Goal: Check status: Check status

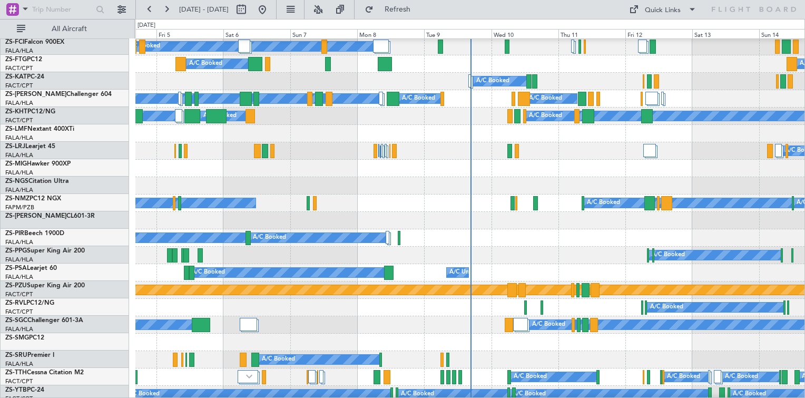
scroll to position [264, 0]
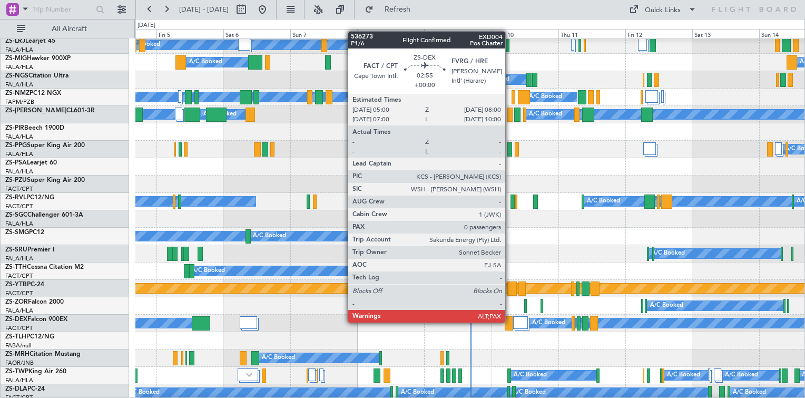
click at [510, 323] on div at bounding box center [509, 323] width 8 height 14
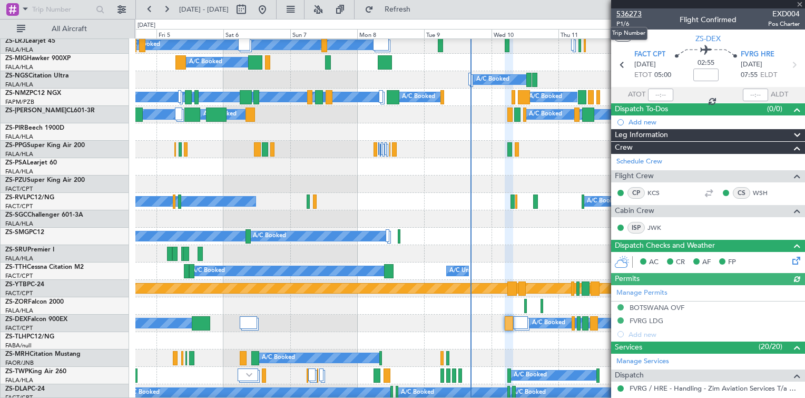
click at [629, 15] on span "536273" at bounding box center [629, 13] width 25 height 11
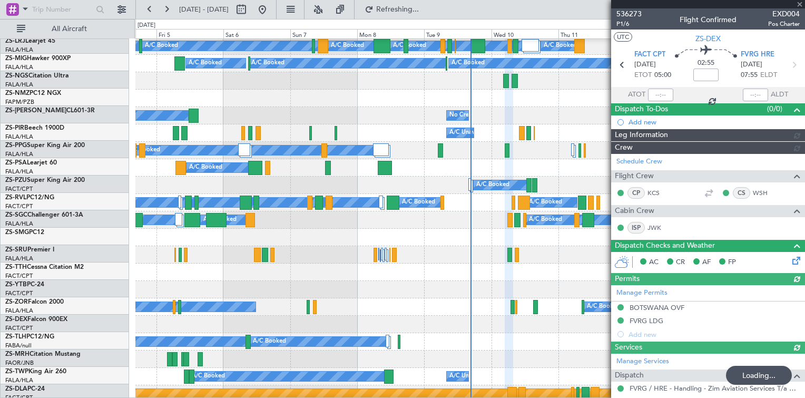
scroll to position [158, 0]
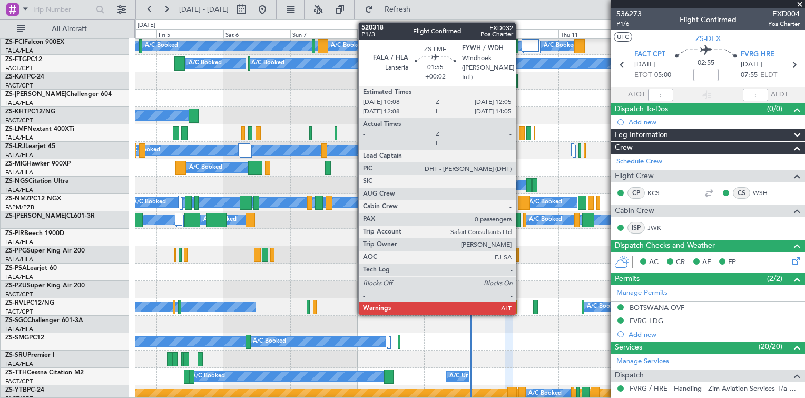
click at [521, 137] on div at bounding box center [522, 133] width 6 height 14
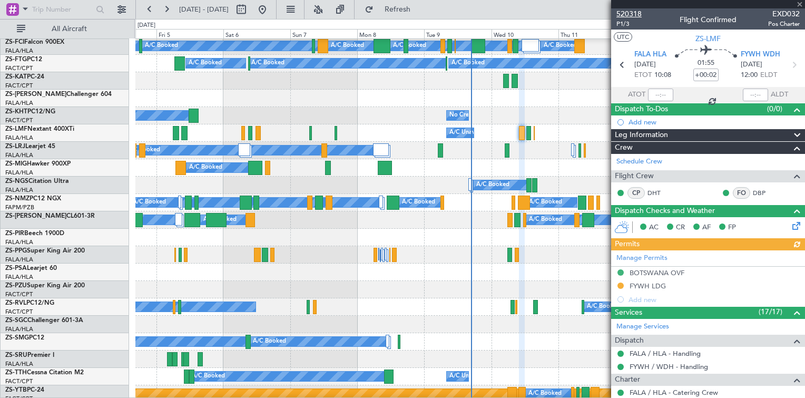
click at [626, 13] on span "520318" at bounding box center [629, 13] width 25 height 11
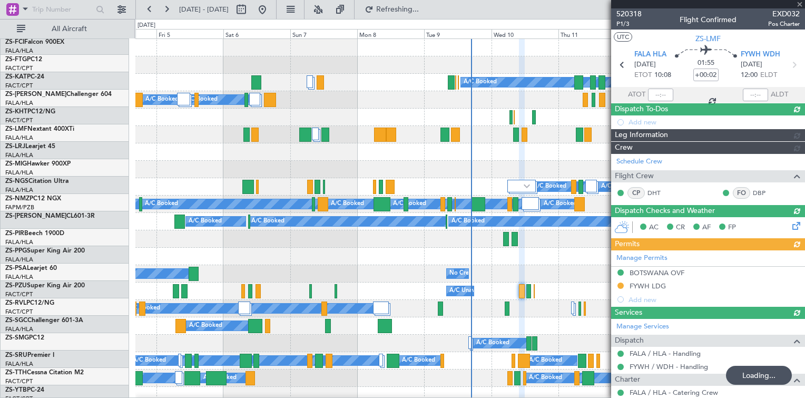
scroll to position [0, 0]
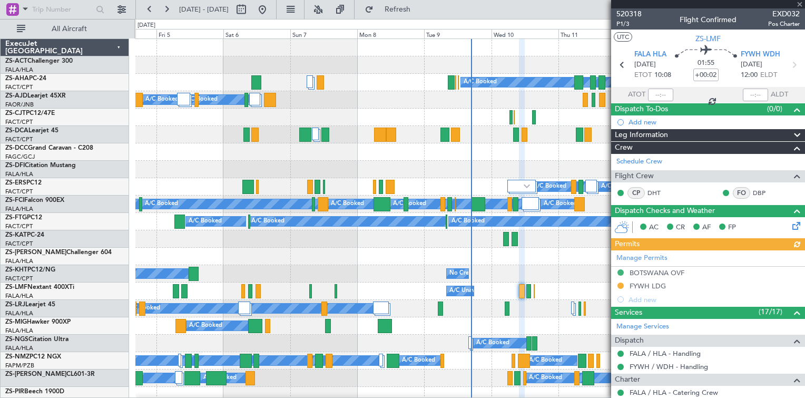
click at [363, 160] on div at bounding box center [469, 151] width 669 height 17
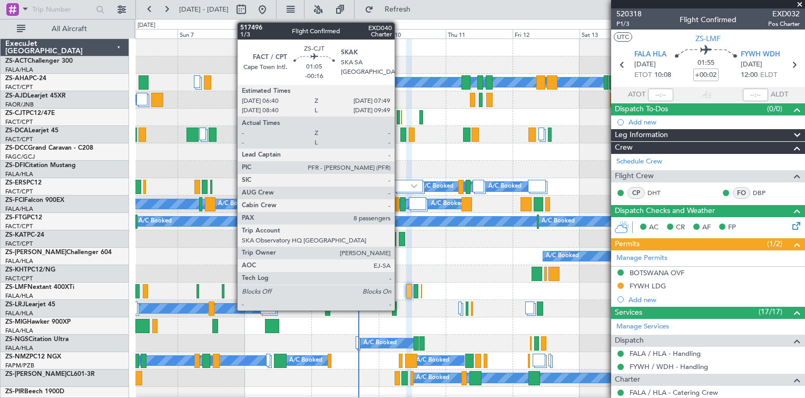
click at [398, 123] on div at bounding box center [399, 117] width 4 height 14
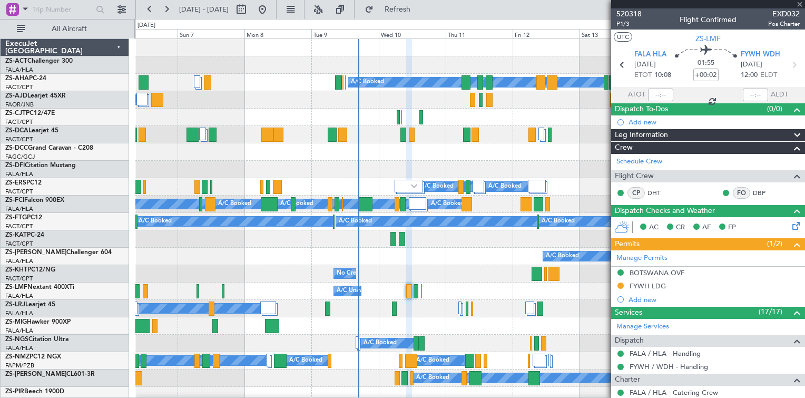
type input "-00:16"
type input "8"
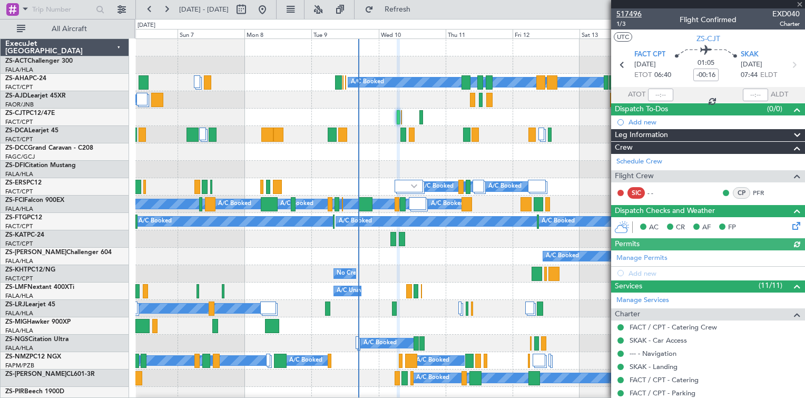
click at [635, 15] on span "517496" at bounding box center [629, 13] width 25 height 11
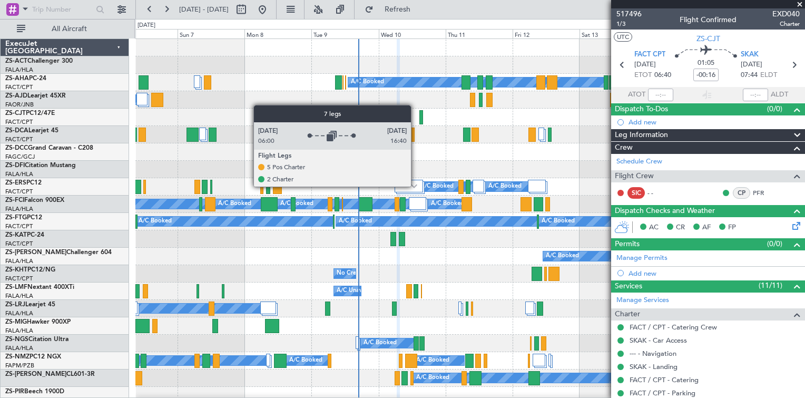
click at [413, 186] on img at bounding box center [414, 186] width 6 height 4
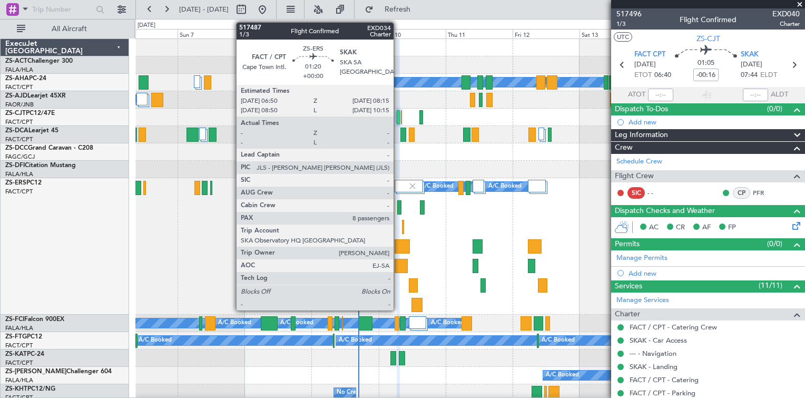
click at [398, 209] on div at bounding box center [399, 207] width 4 height 14
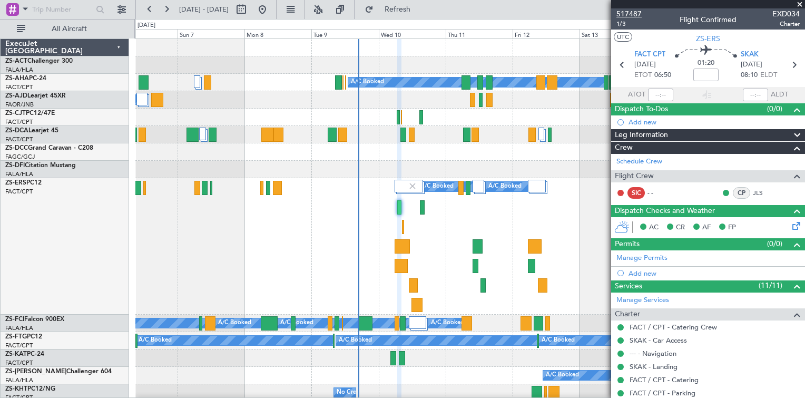
click at [634, 16] on span "517487" at bounding box center [629, 13] width 25 height 11
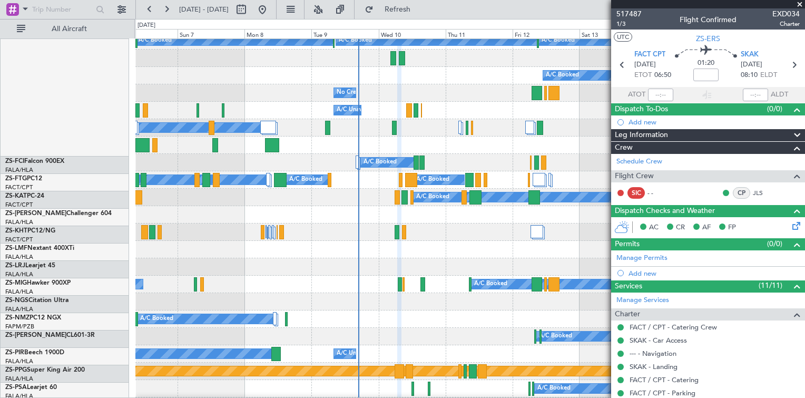
scroll to position [369, 0]
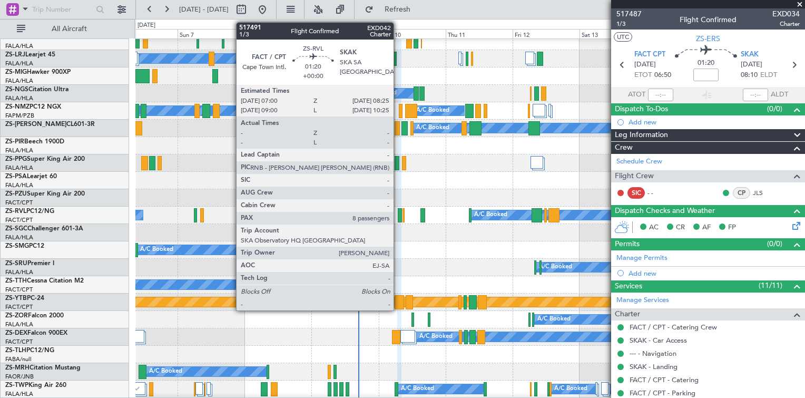
click at [398, 217] on div at bounding box center [400, 215] width 4 height 14
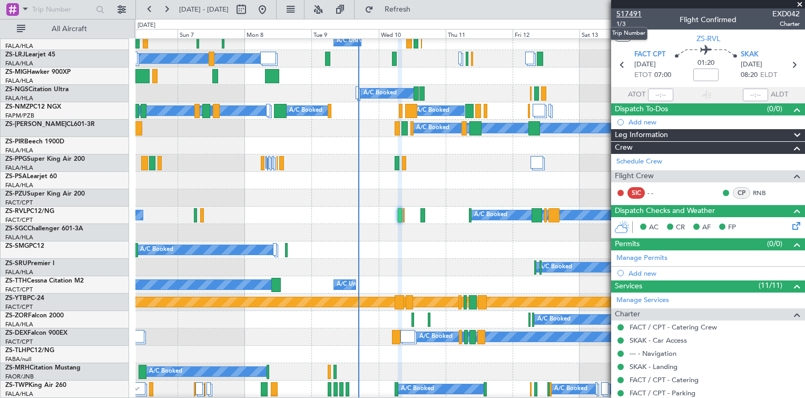
click at [626, 14] on span "517491" at bounding box center [629, 13] width 25 height 11
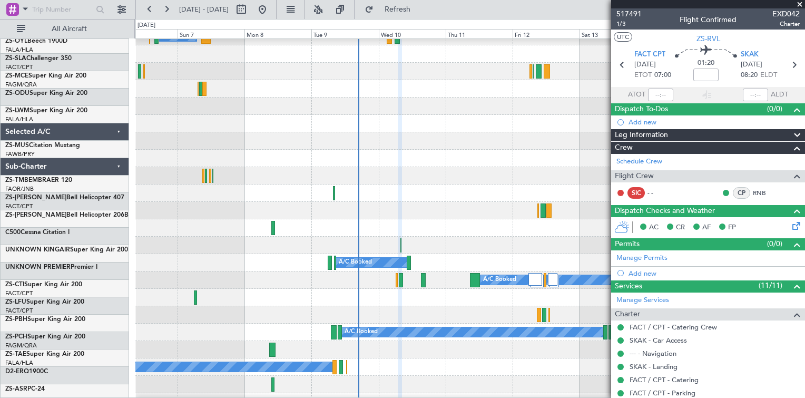
scroll to position [843, 0]
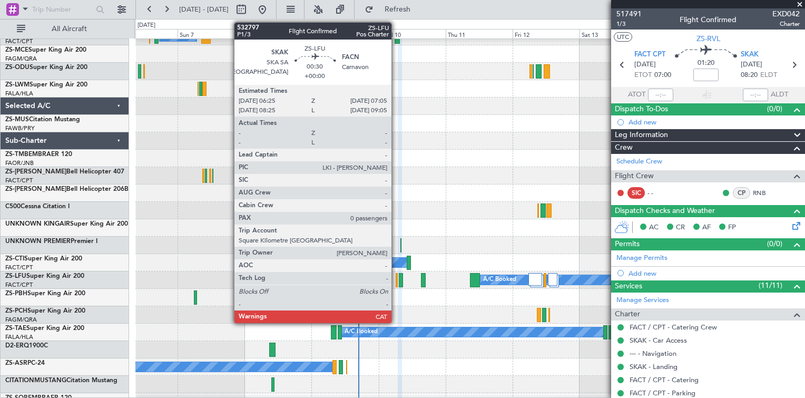
click at [396, 285] on div at bounding box center [397, 280] width 2 height 14
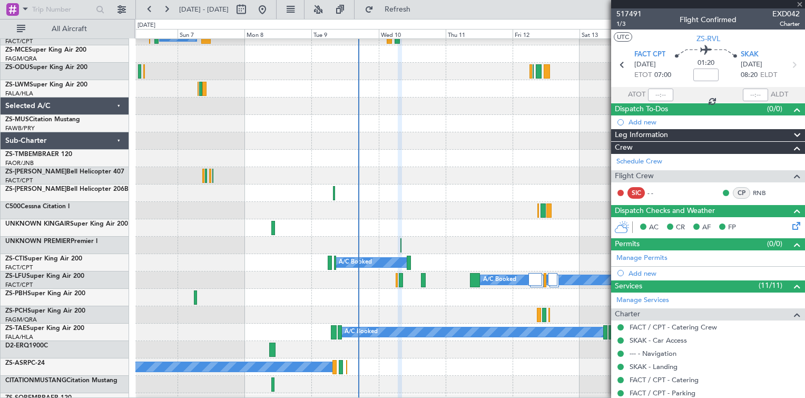
type input "0"
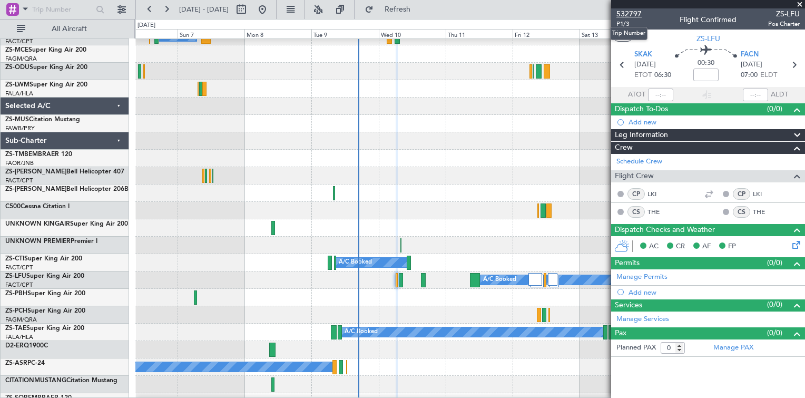
click at [629, 15] on span "532797" at bounding box center [629, 13] width 25 height 11
click at [799, 1] on div at bounding box center [708, 4] width 194 height 8
click at [801, 4] on span at bounding box center [800, 4] width 11 height 9
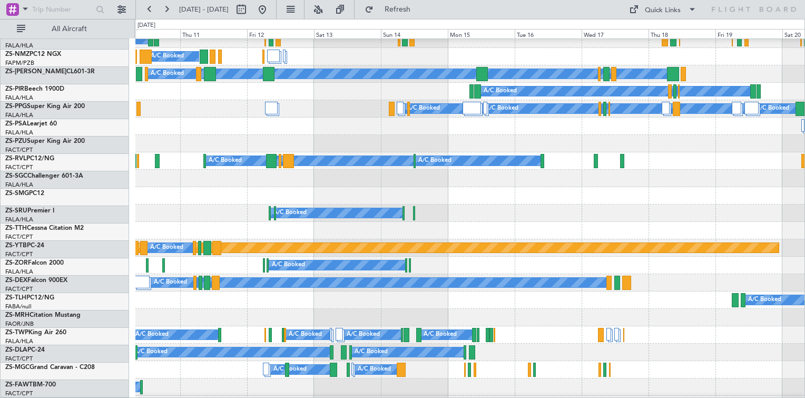
scroll to position [423, 0]
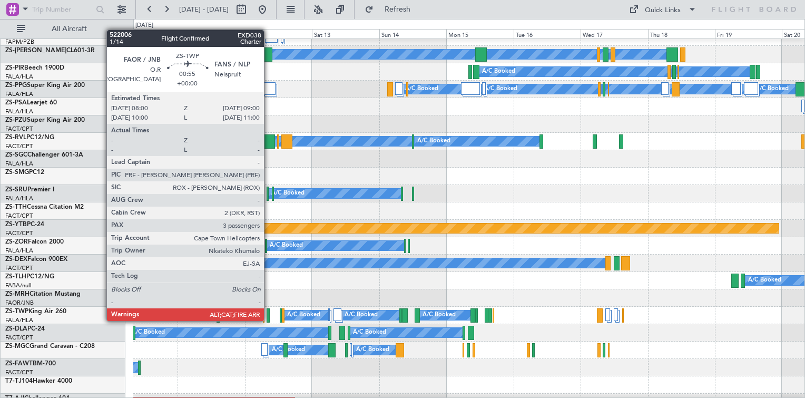
click at [269, 320] on div at bounding box center [268, 315] width 3 height 14
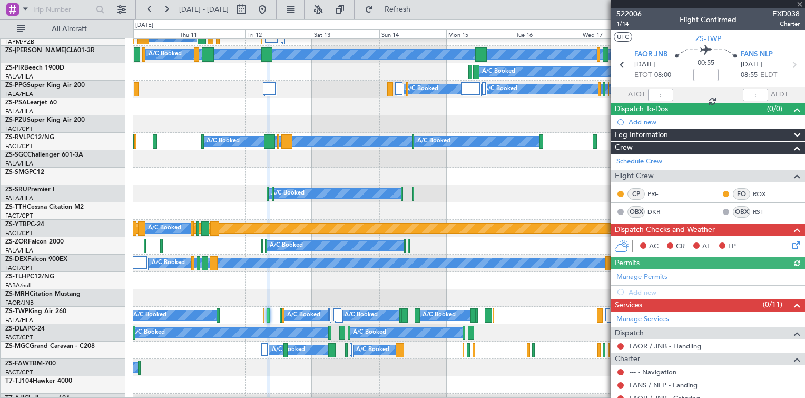
click at [627, 15] on span "522006" at bounding box center [629, 13] width 25 height 11
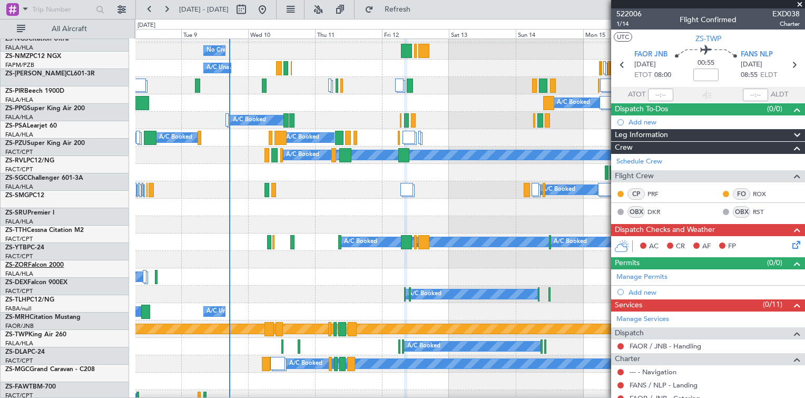
scroll to position [314, 0]
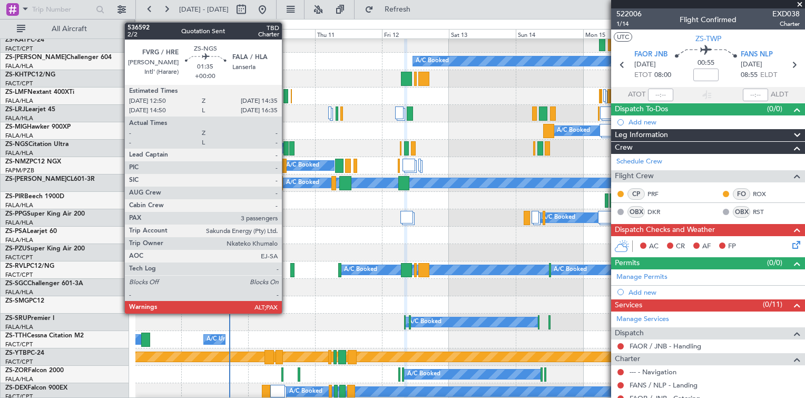
click at [287, 150] on div at bounding box center [286, 148] width 5 height 14
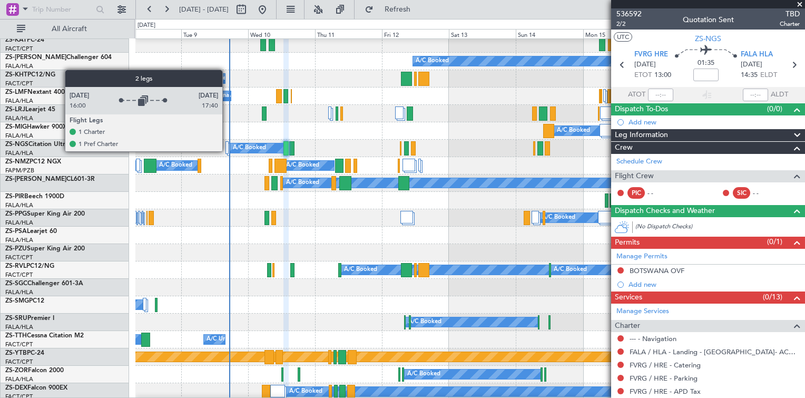
click at [227, 151] on div at bounding box center [227, 147] width 3 height 13
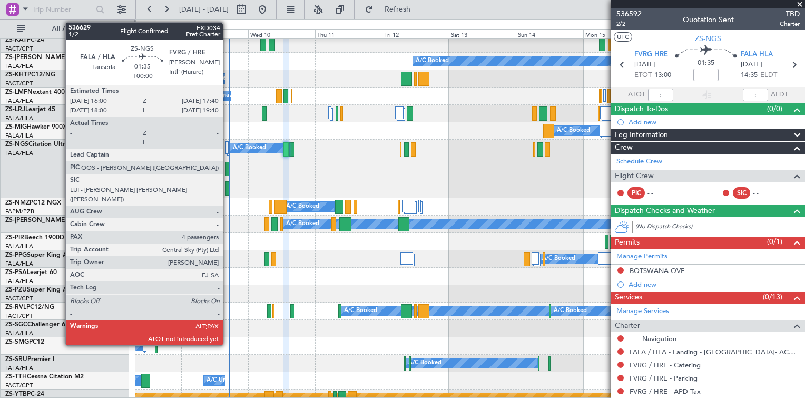
click at [228, 172] on div at bounding box center [228, 169] width 5 height 14
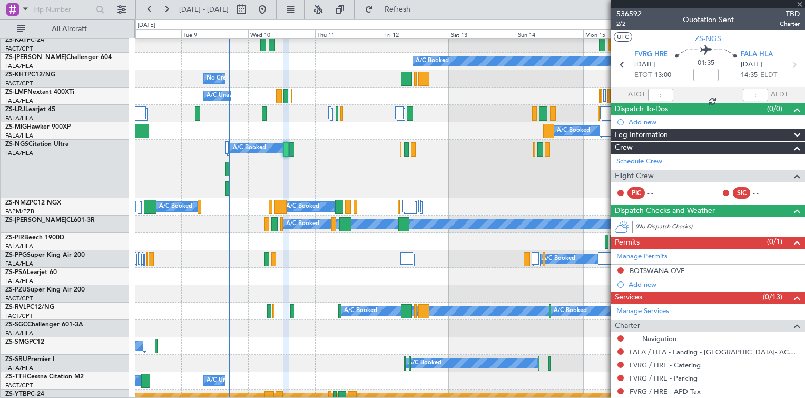
type input "4"
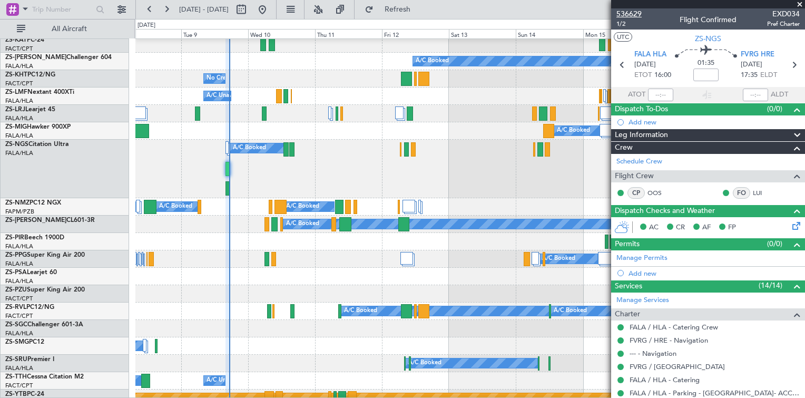
click at [628, 13] on span "536629" at bounding box center [629, 13] width 25 height 11
click at [801, 5] on span at bounding box center [800, 4] width 11 height 9
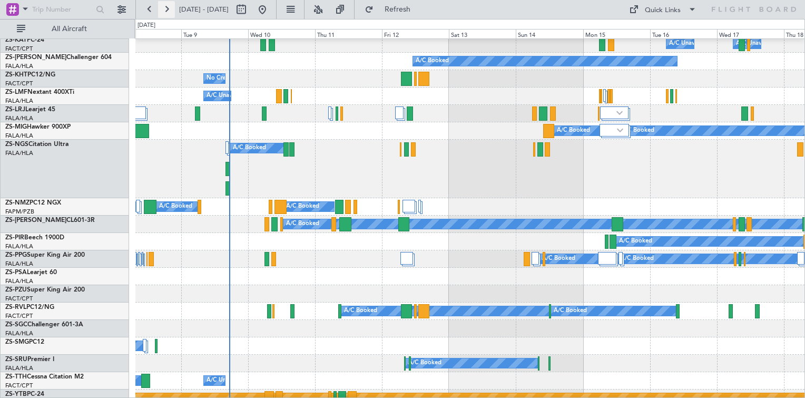
click at [167, 9] on button at bounding box center [166, 9] width 17 height 17
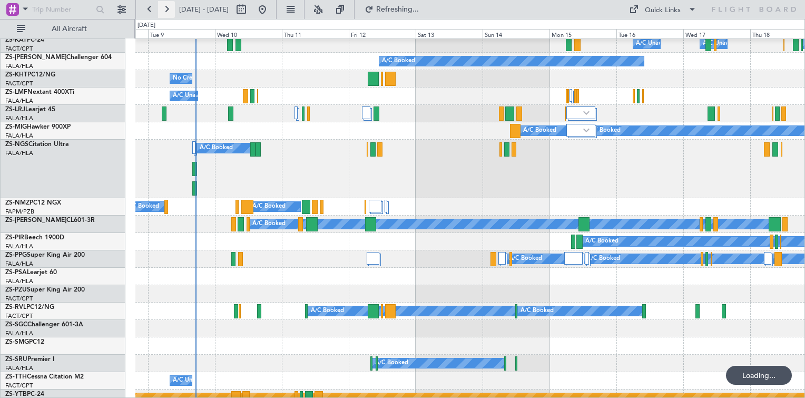
click at [167, 9] on button at bounding box center [166, 9] width 17 height 17
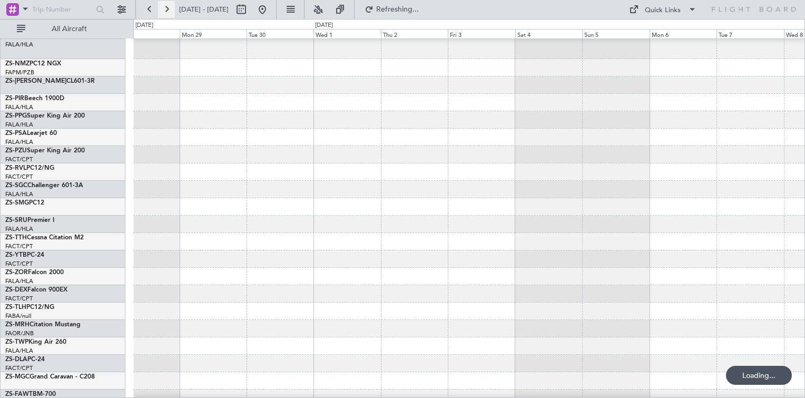
click at [167, 9] on button at bounding box center [166, 9] width 17 height 17
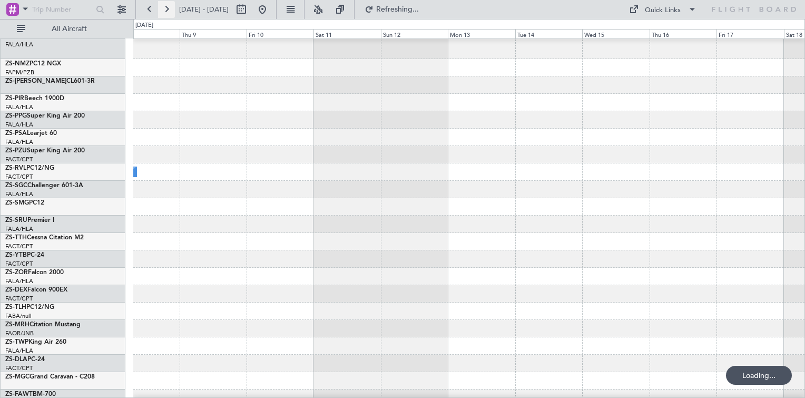
click at [167, 9] on button at bounding box center [166, 9] width 17 height 17
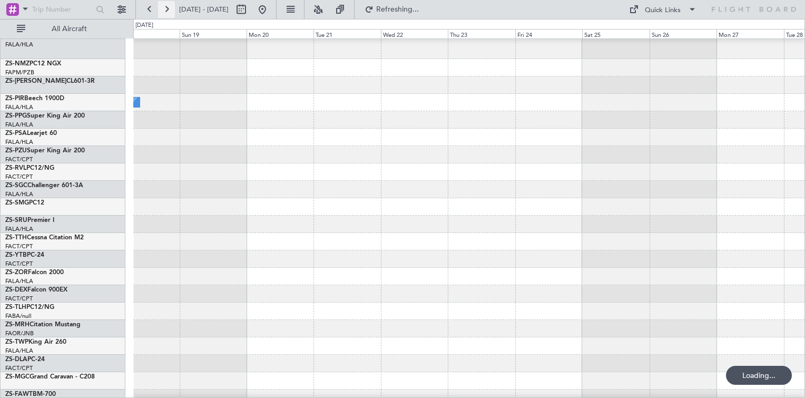
click at [167, 9] on button at bounding box center [166, 9] width 17 height 17
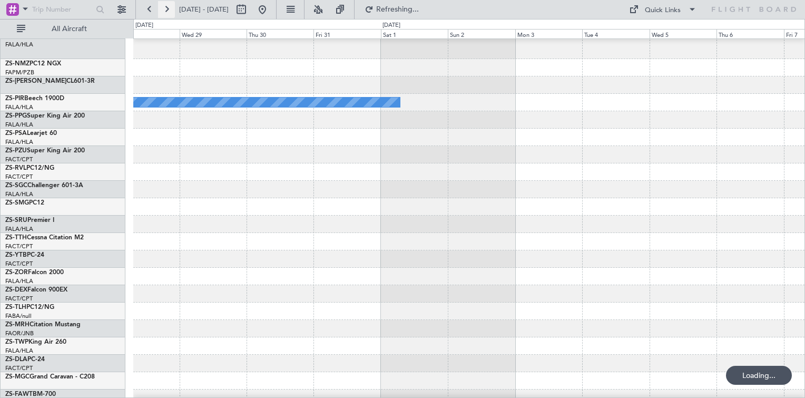
click at [167, 9] on button at bounding box center [166, 9] width 17 height 17
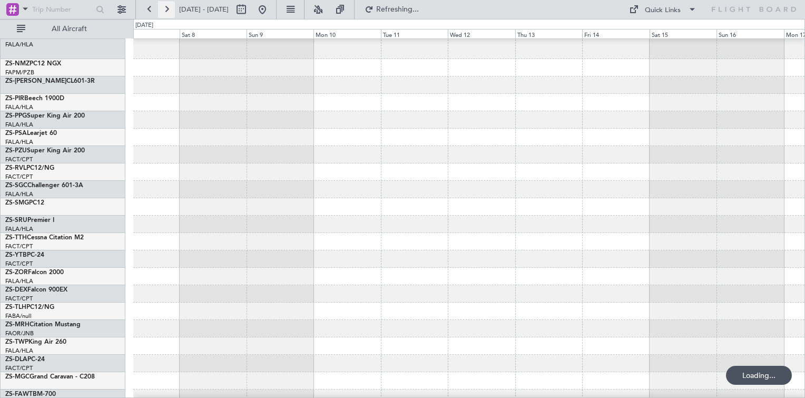
click at [167, 9] on button at bounding box center [166, 9] width 17 height 17
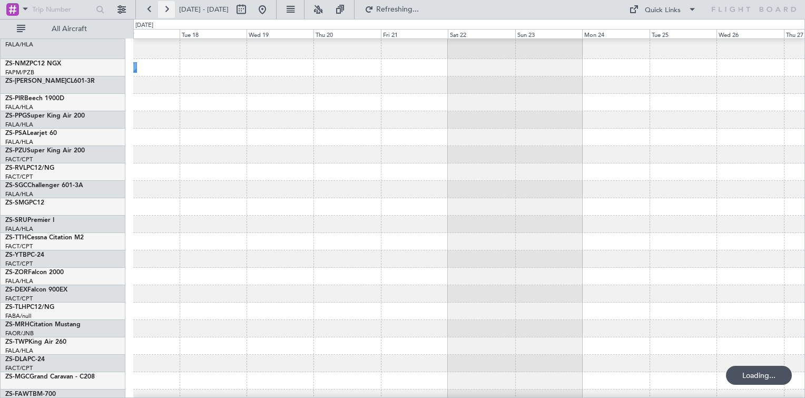
click at [167, 9] on button at bounding box center [166, 9] width 17 height 17
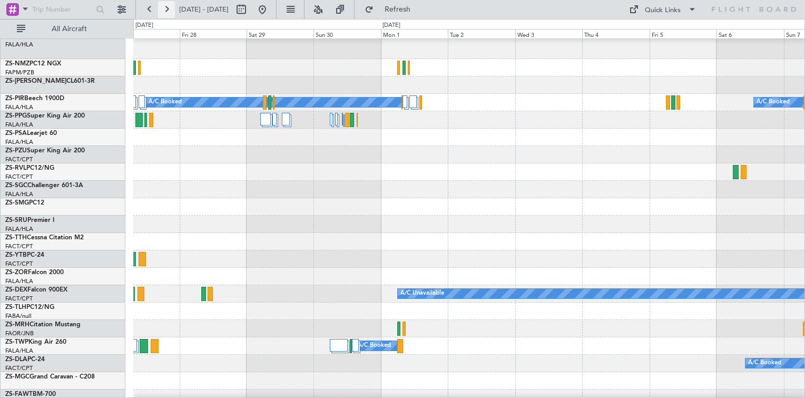
click at [167, 9] on button at bounding box center [166, 9] width 17 height 17
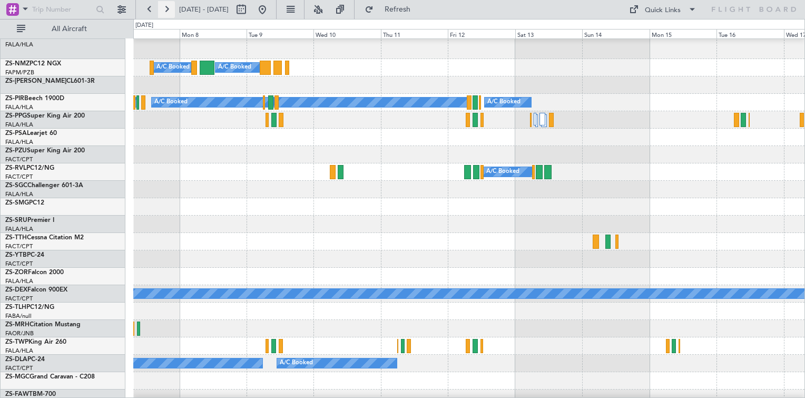
click at [167, 9] on button at bounding box center [166, 9] width 17 height 17
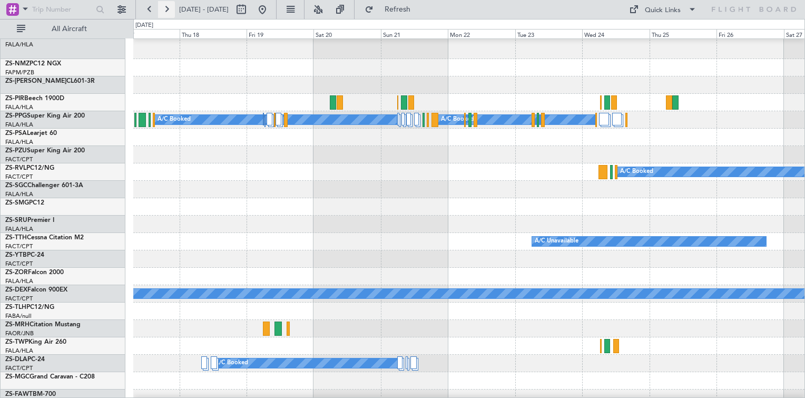
click at [167, 9] on button at bounding box center [166, 9] width 17 height 17
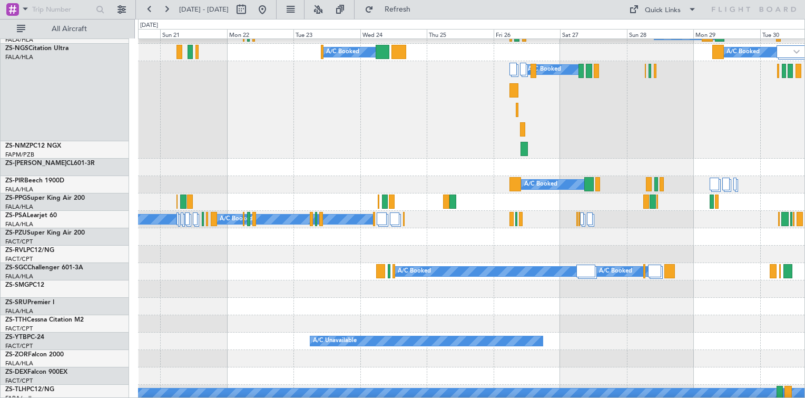
scroll to position [284, 0]
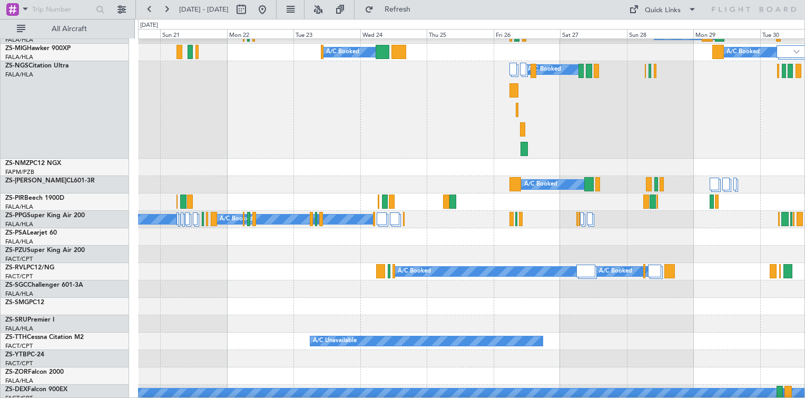
click at [453, 126] on div "A/C Booked" at bounding box center [471, 110] width 667 height 98
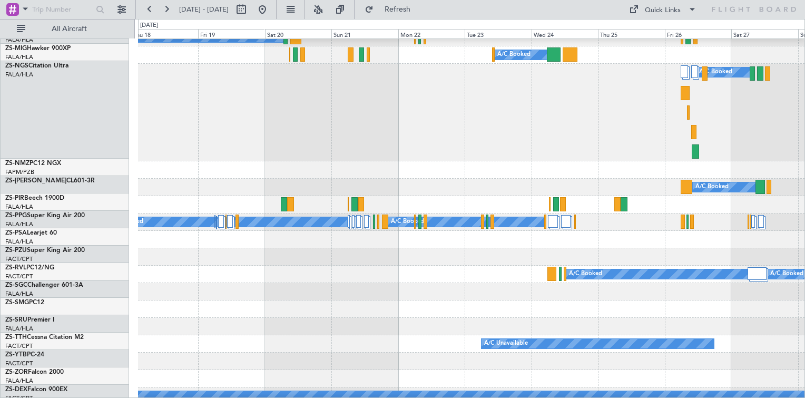
scroll to position [281, 0]
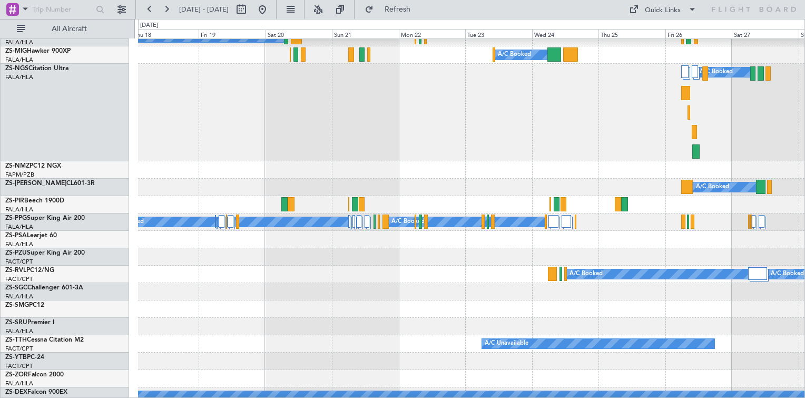
click at [375, 126] on div "A/C Booked" at bounding box center [471, 113] width 667 height 98
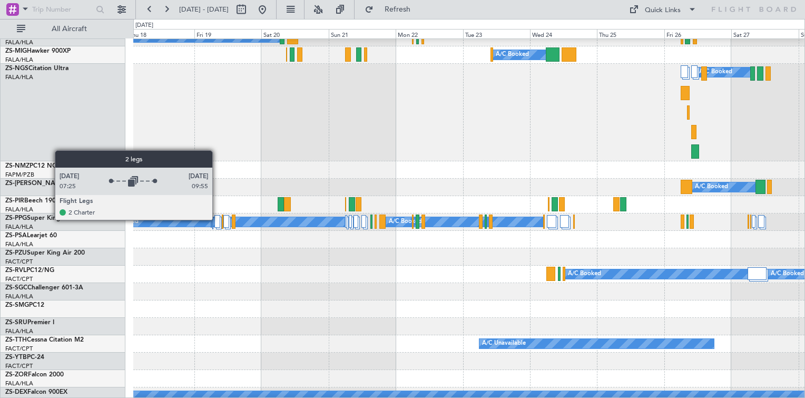
click at [217, 219] on div at bounding box center [218, 221] width 6 height 13
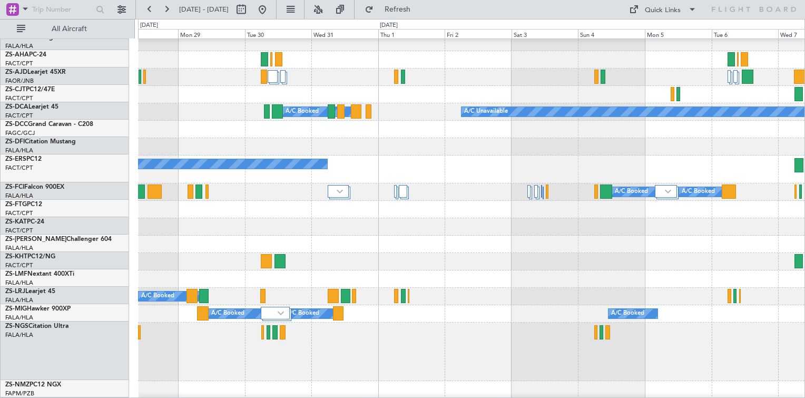
scroll to position [23, 0]
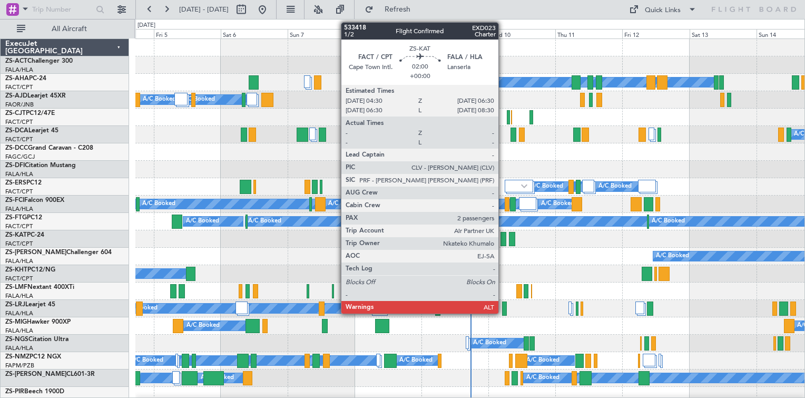
click at [504, 240] on div at bounding box center [504, 239] width 6 height 14
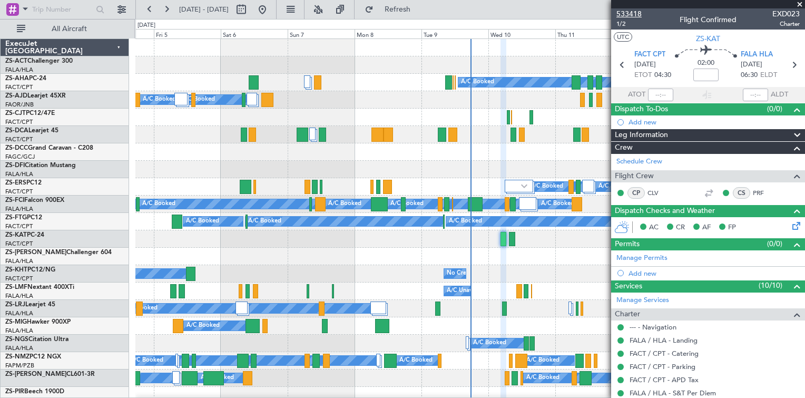
click at [635, 15] on span "533418" at bounding box center [629, 13] width 25 height 11
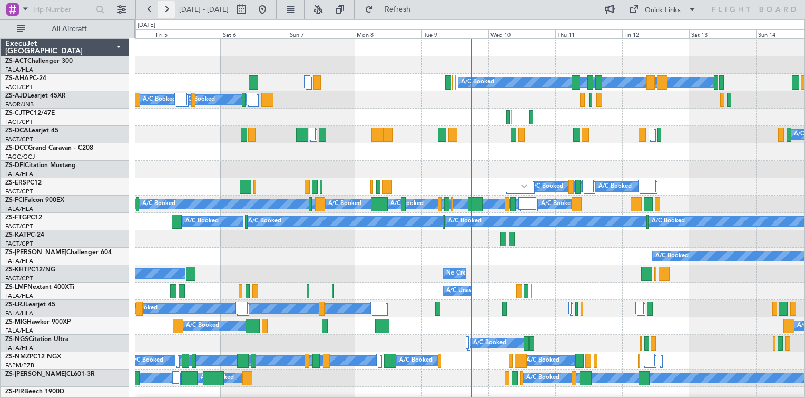
click at [165, 6] on button at bounding box center [166, 9] width 17 height 17
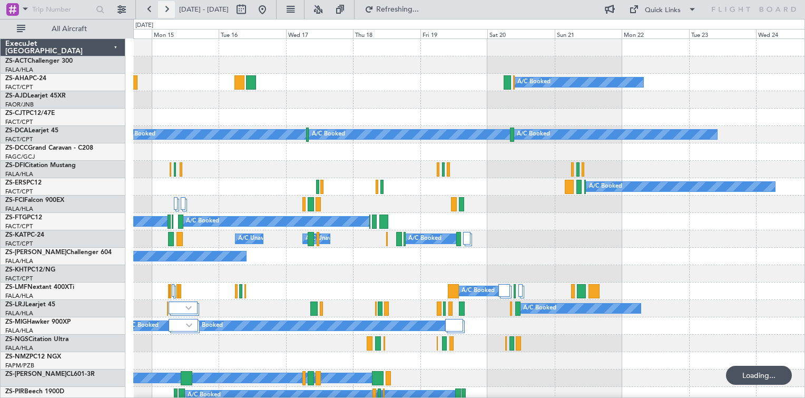
click at [165, 6] on button at bounding box center [166, 9] width 17 height 17
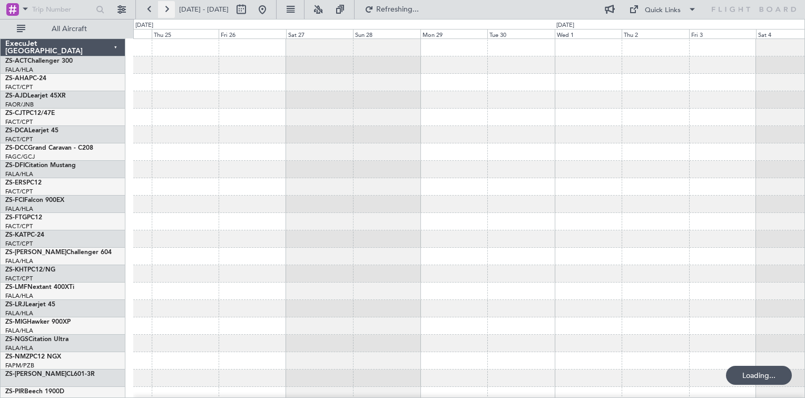
click at [165, 6] on button at bounding box center [166, 9] width 17 height 17
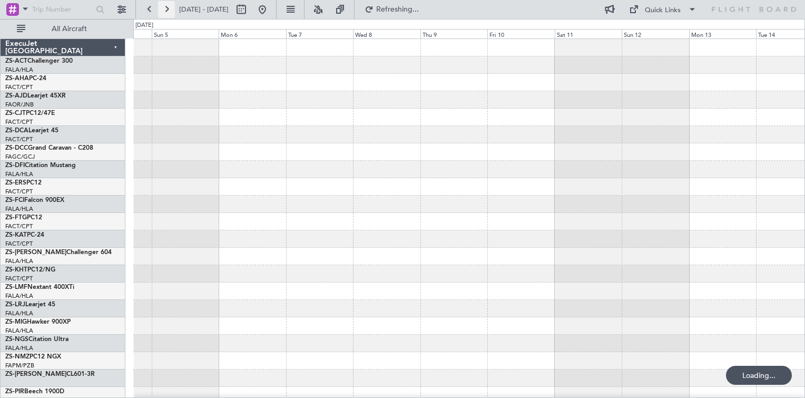
click at [165, 6] on button at bounding box center [166, 9] width 17 height 17
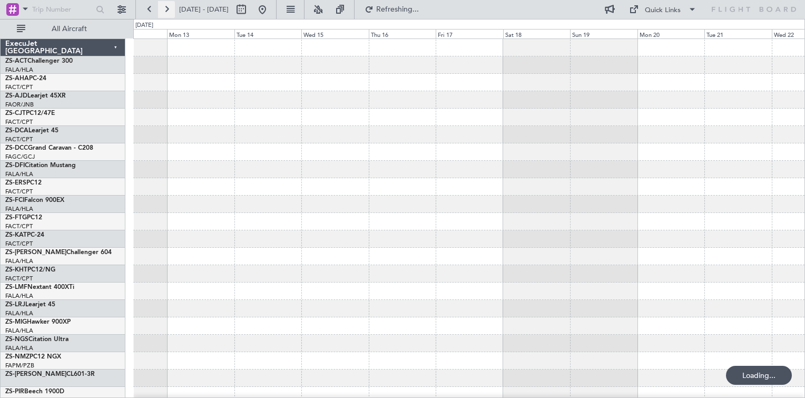
click at [165, 6] on button at bounding box center [166, 9] width 17 height 17
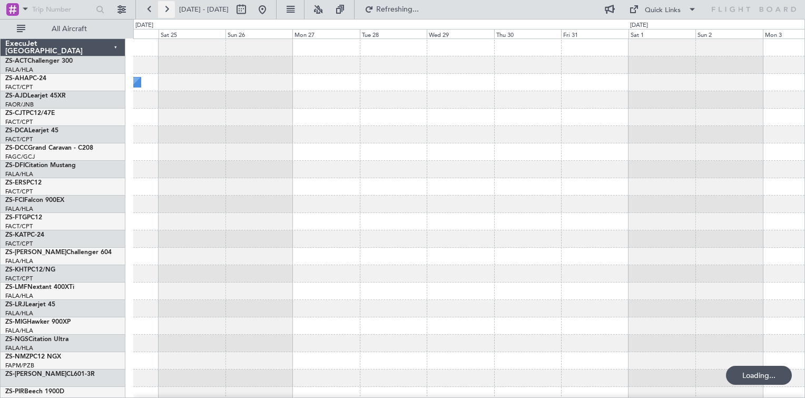
click at [165, 6] on button at bounding box center [166, 9] width 17 height 17
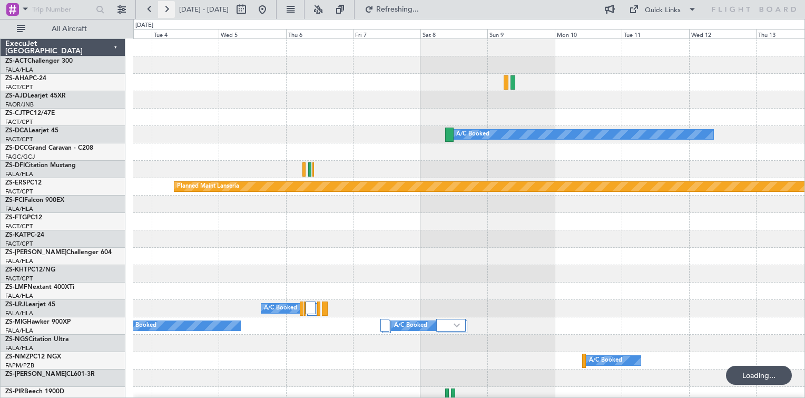
click at [165, 6] on button at bounding box center [166, 9] width 17 height 17
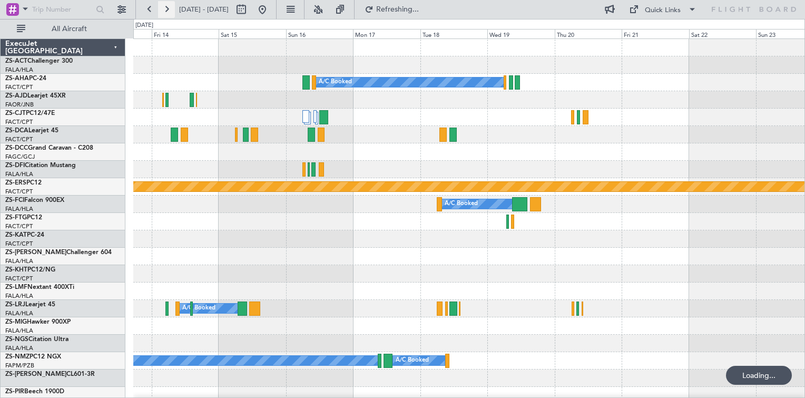
click at [165, 6] on button at bounding box center [166, 9] width 17 height 17
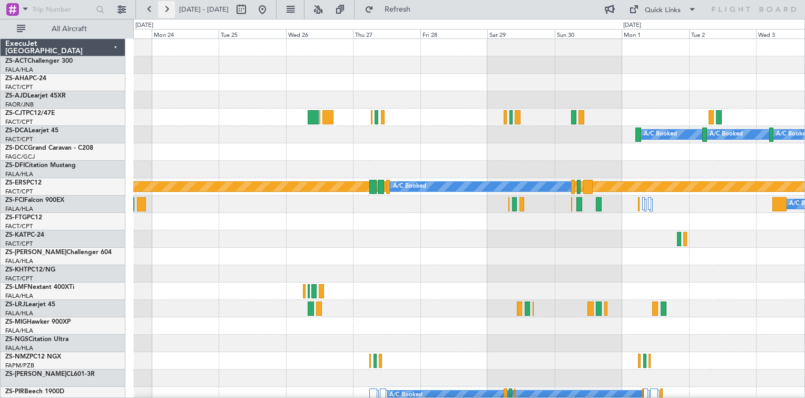
click at [165, 6] on button at bounding box center [166, 9] width 17 height 17
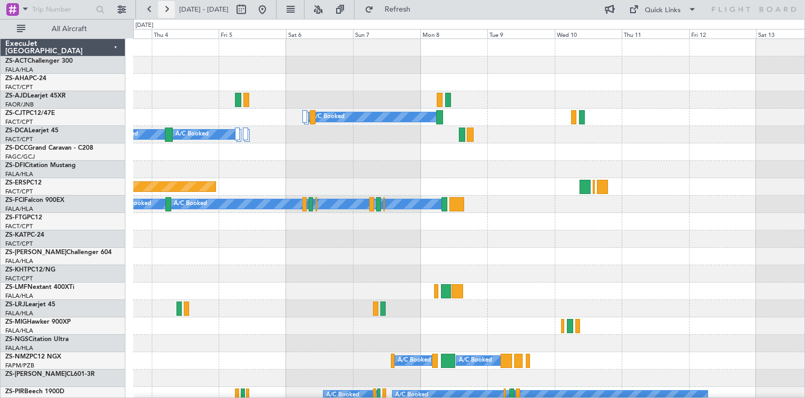
click at [165, 6] on button at bounding box center [166, 9] width 17 height 17
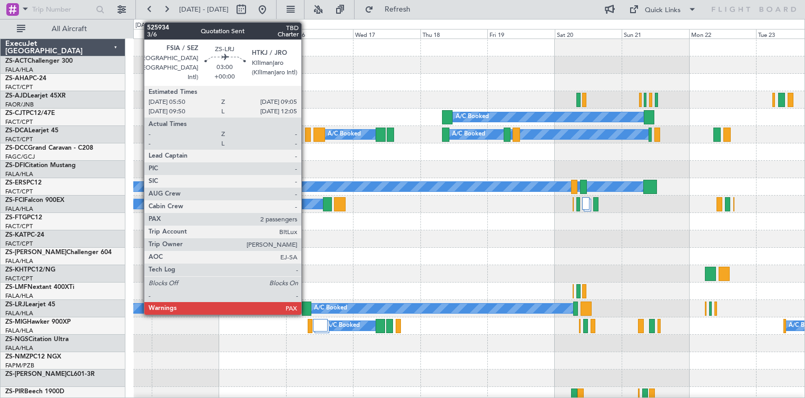
click at [306, 303] on div at bounding box center [306, 308] width 9 height 14
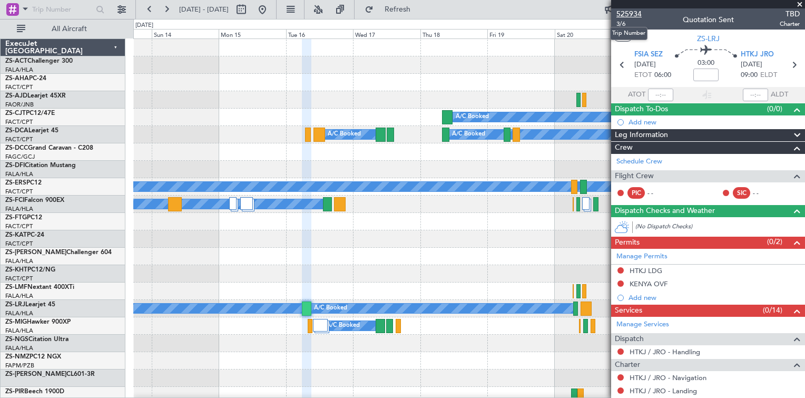
click at [628, 14] on span "525934" at bounding box center [629, 13] width 25 height 11
